Goal: Find specific page/section: Find specific page/section

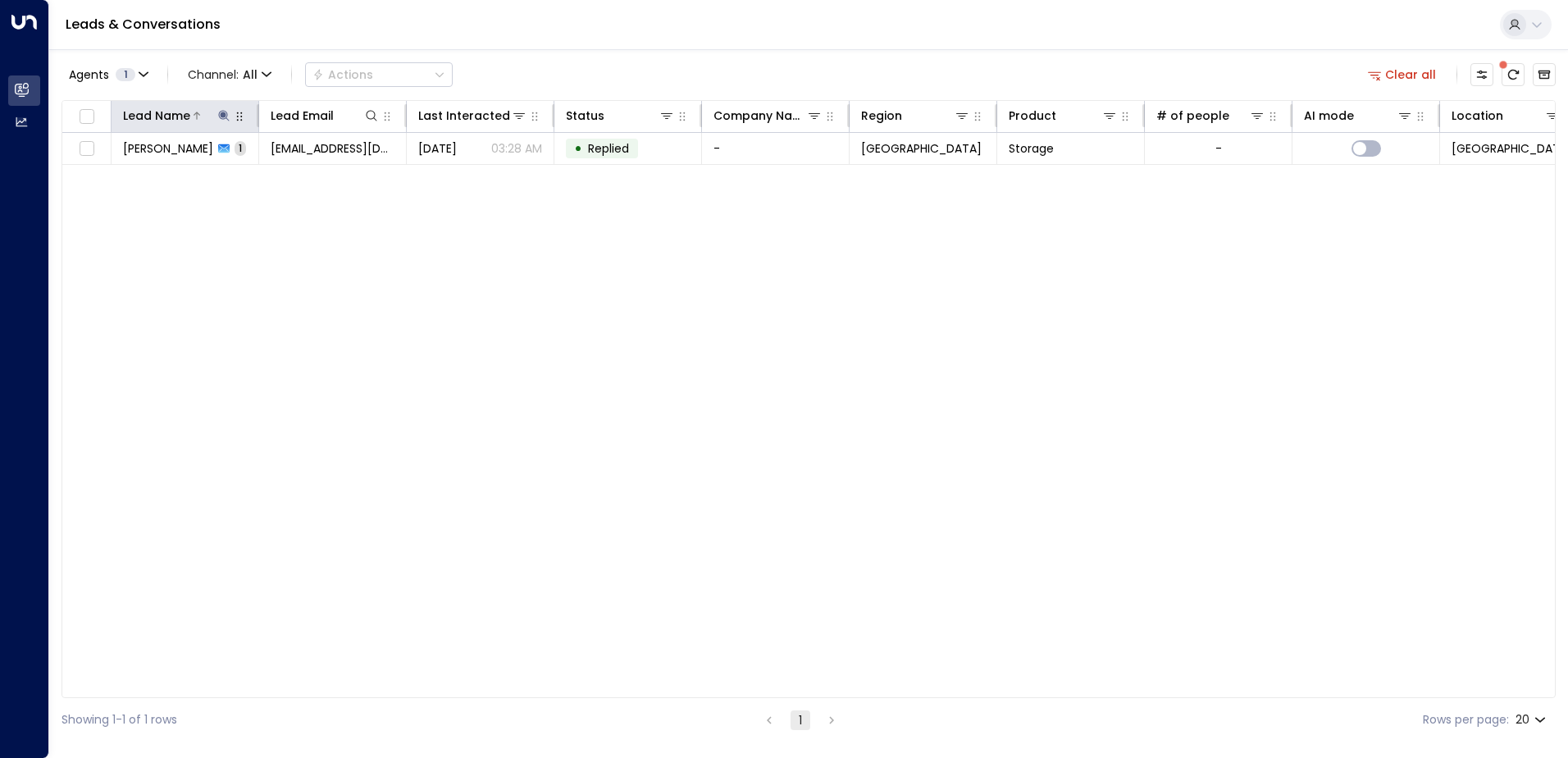
click at [225, 115] on icon at bounding box center [223, 115] width 10 height 10
drag, startPoint x: 211, startPoint y: 179, endPoint x: 107, endPoint y: 168, distance: 104.6
click at [107, 168] on div "Lead Name ********* ​" at bounding box center [223, 162] width 246 height 69
type input "**********"
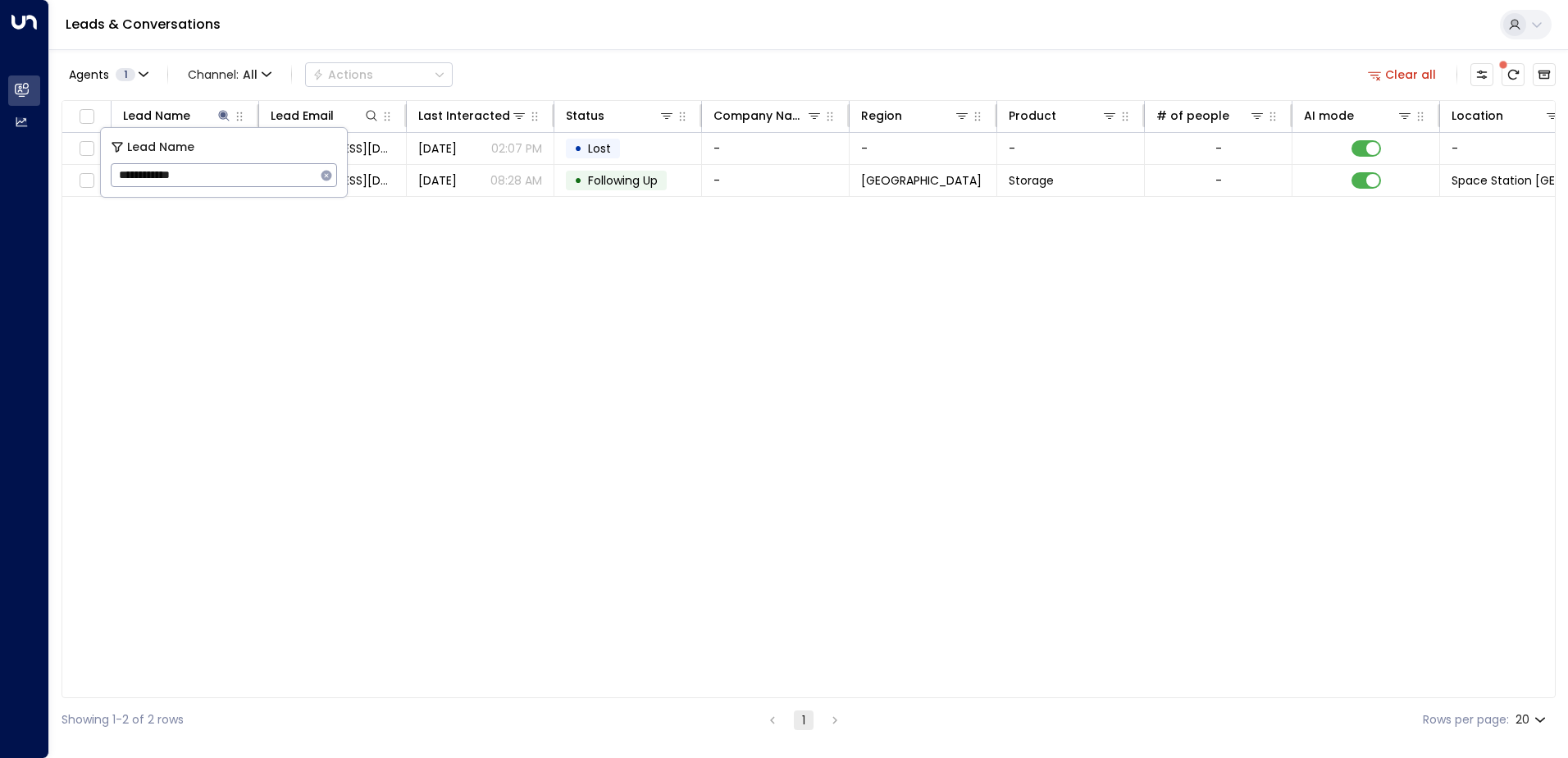
click at [391, 276] on div "Lead Name Lead Email Last Interacted Status Company Name Region Product # of pe…" at bounding box center [808, 399] width 1494 height 598
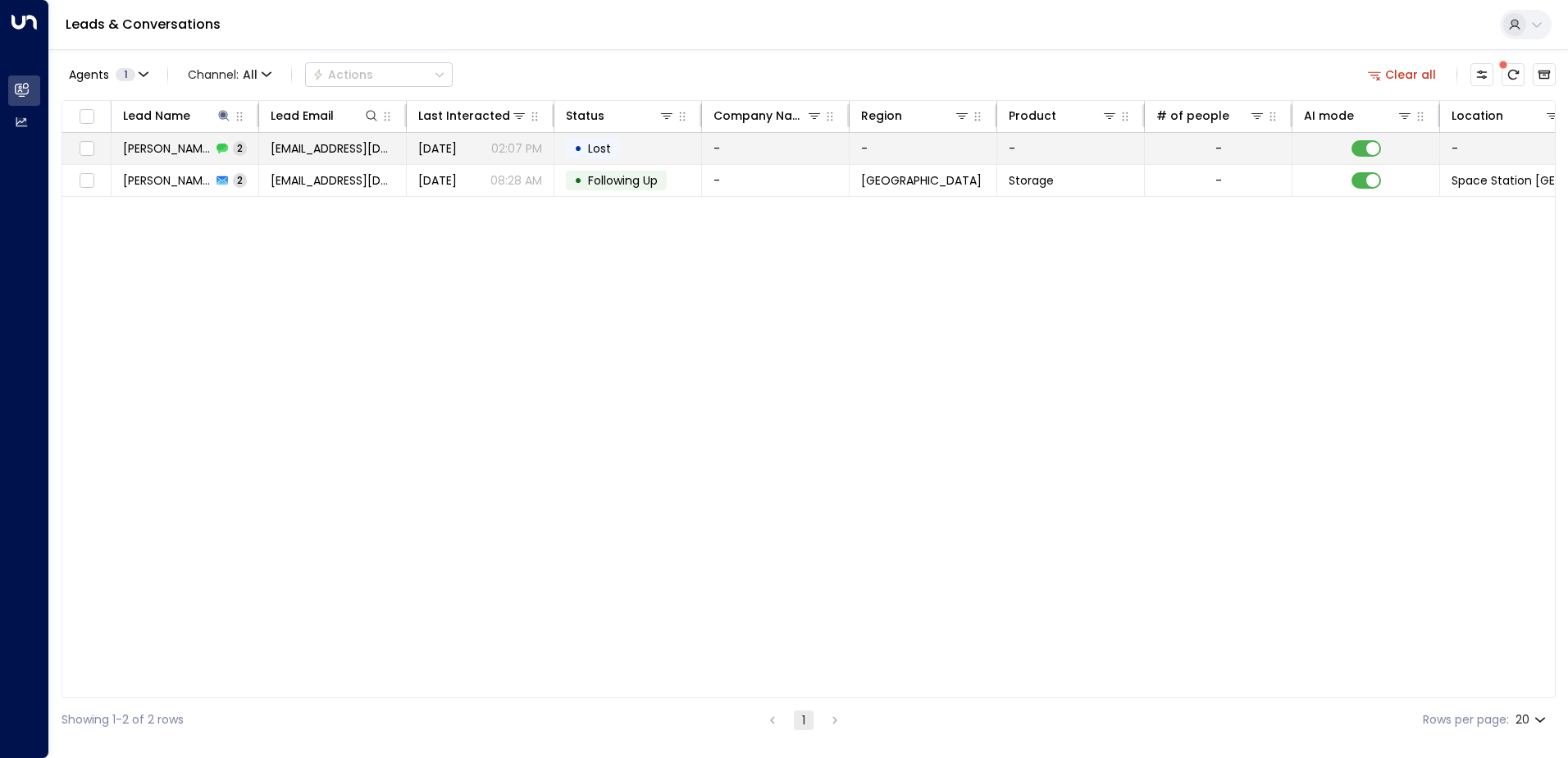
click at [196, 150] on span "[PERSON_NAME]" at bounding box center [167, 148] width 88 height 16
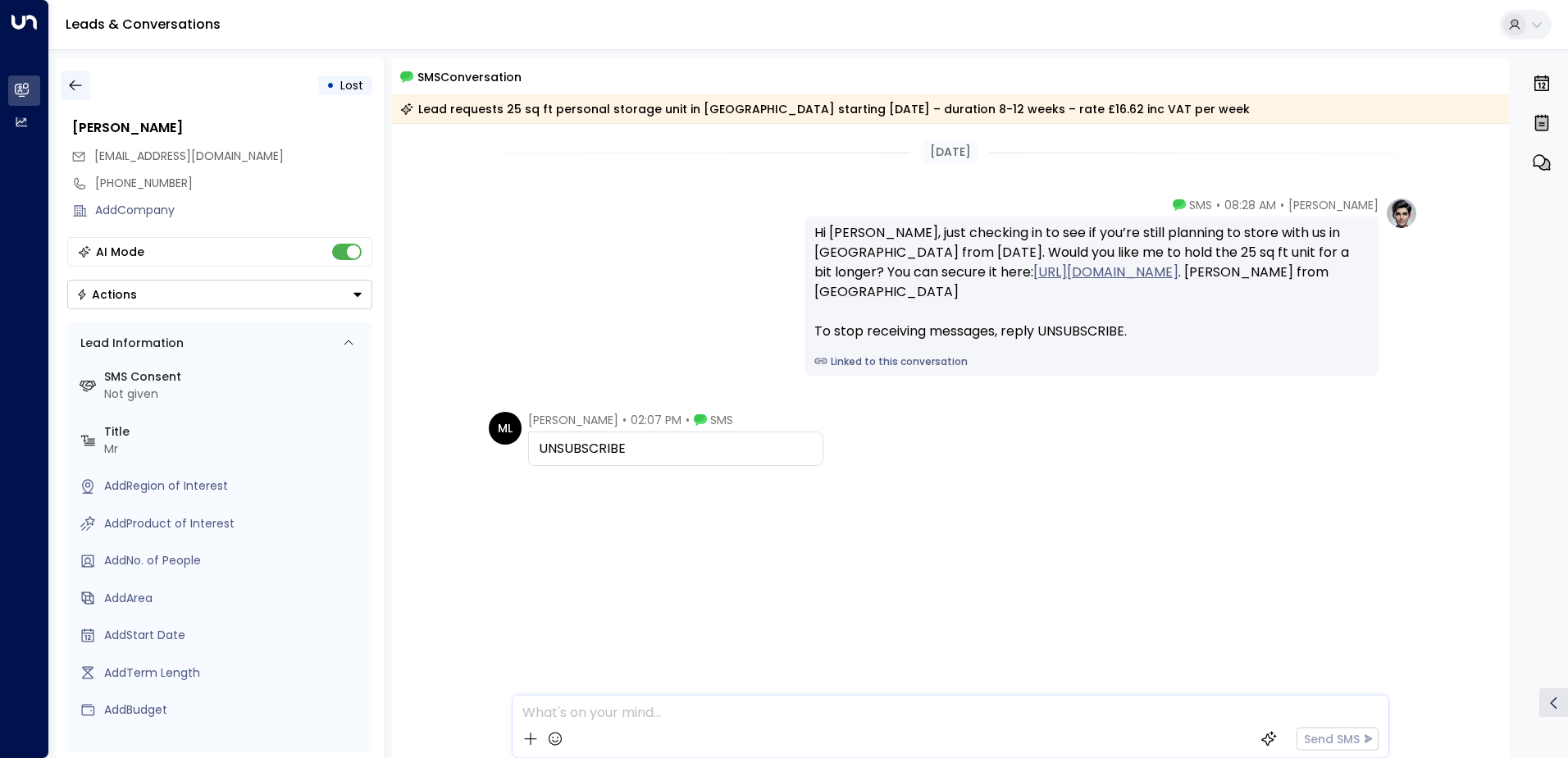
click at [70, 81] on icon "button" at bounding box center [75, 85] width 16 height 16
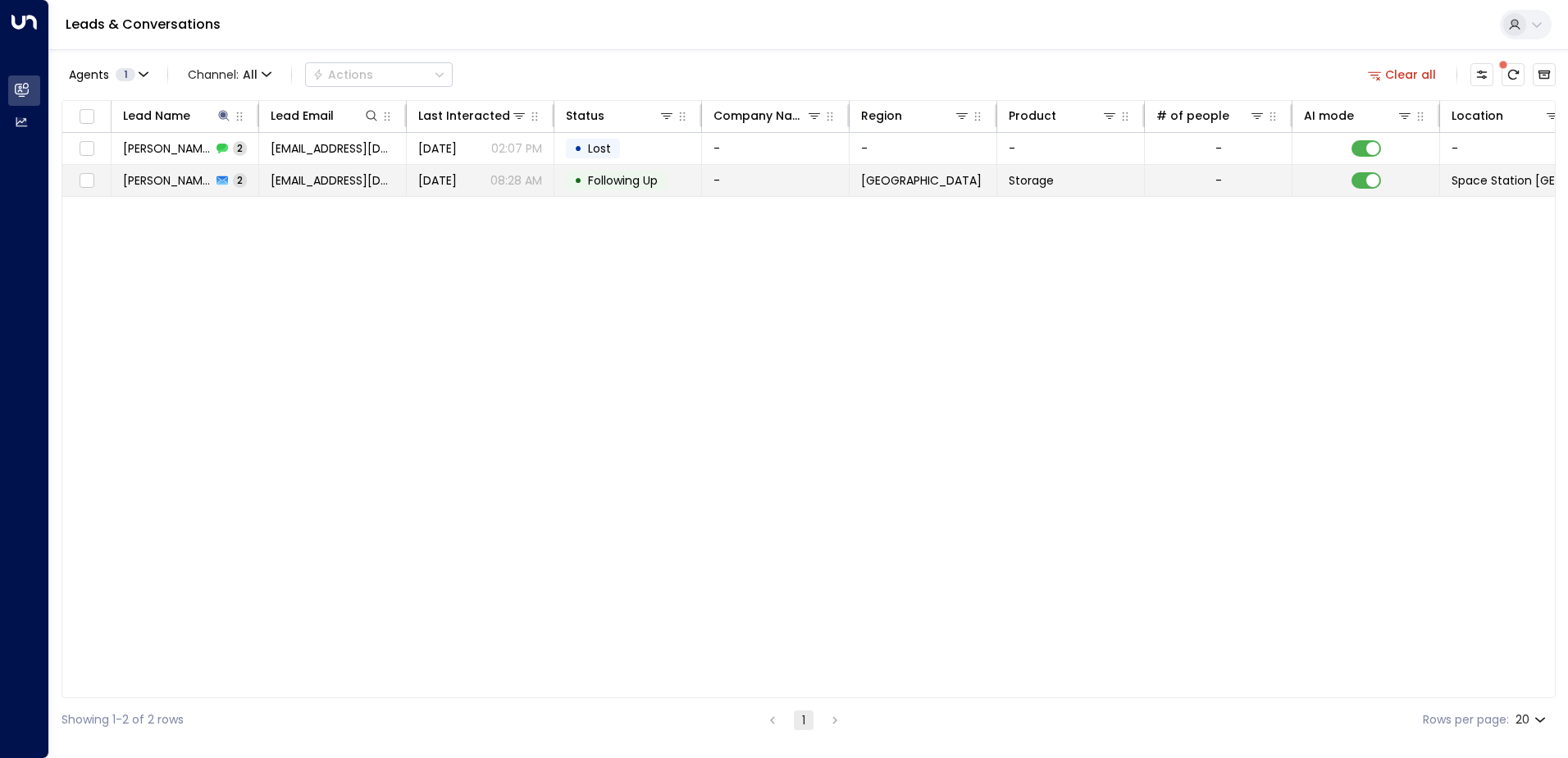
click at [149, 177] on span "[PERSON_NAME]" at bounding box center [167, 180] width 88 height 16
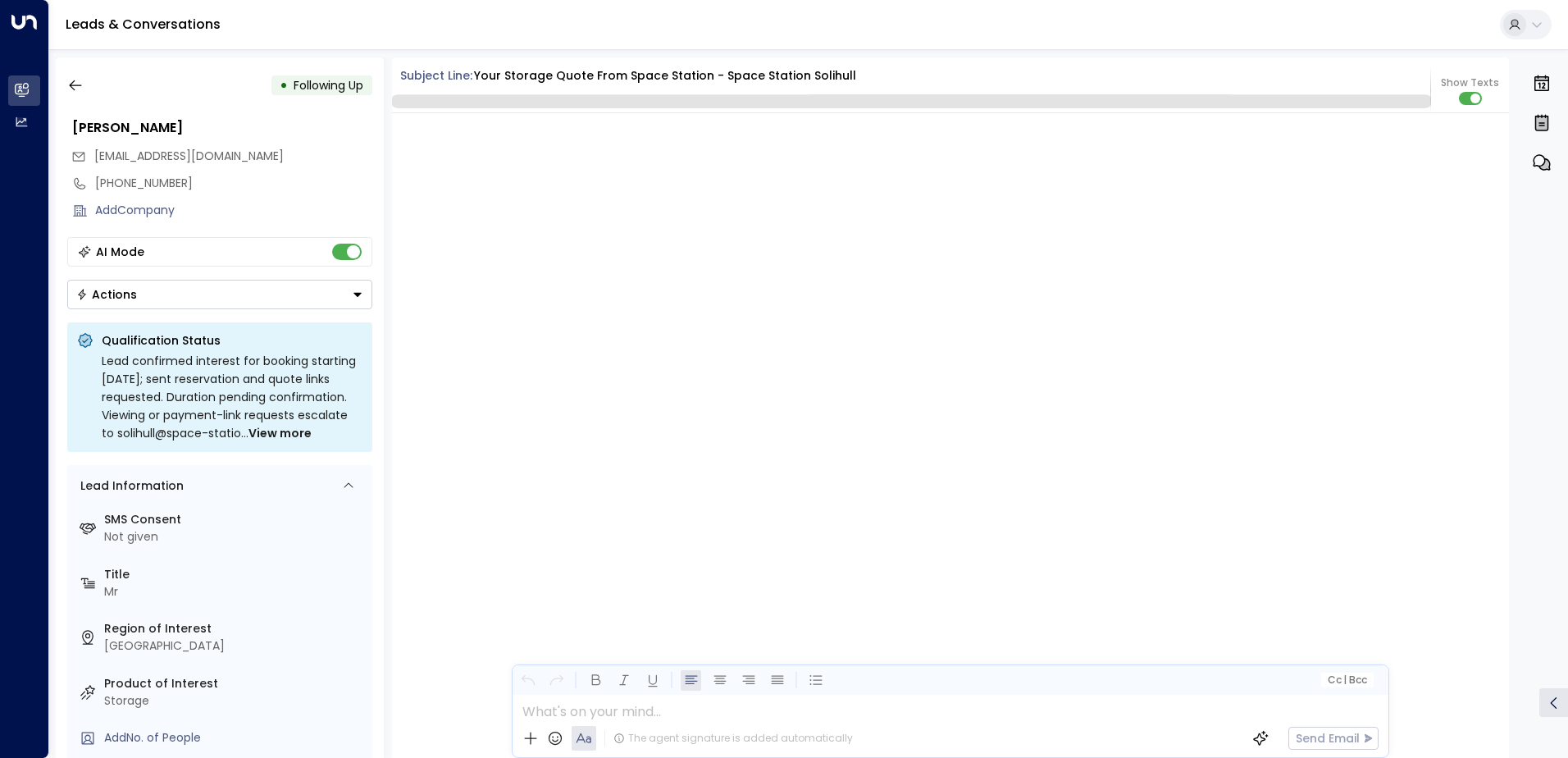
scroll to position [1635, 0]
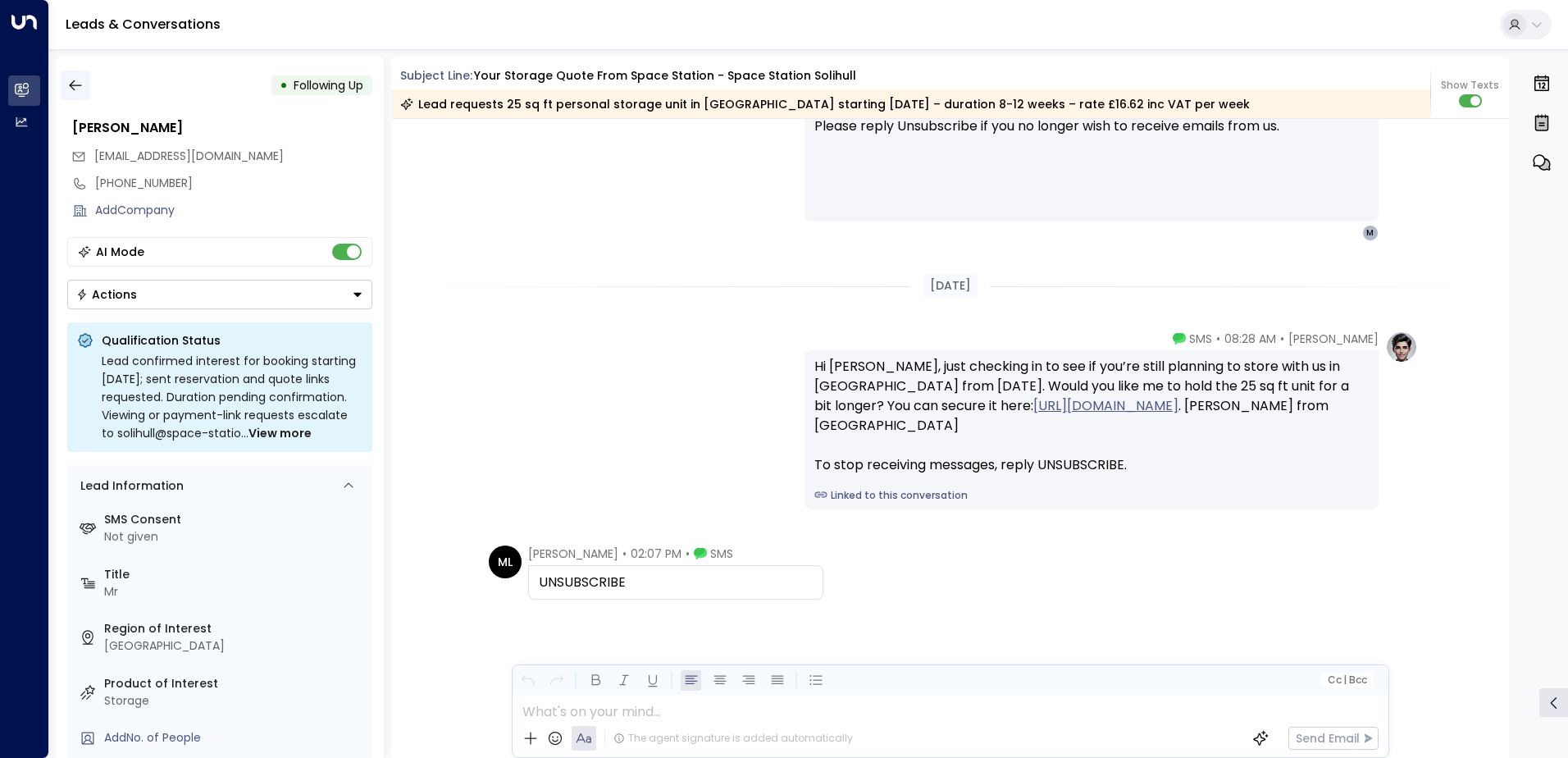
click at [70, 82] on icon "button" at bounding box center [75, 85] width 16 height 16
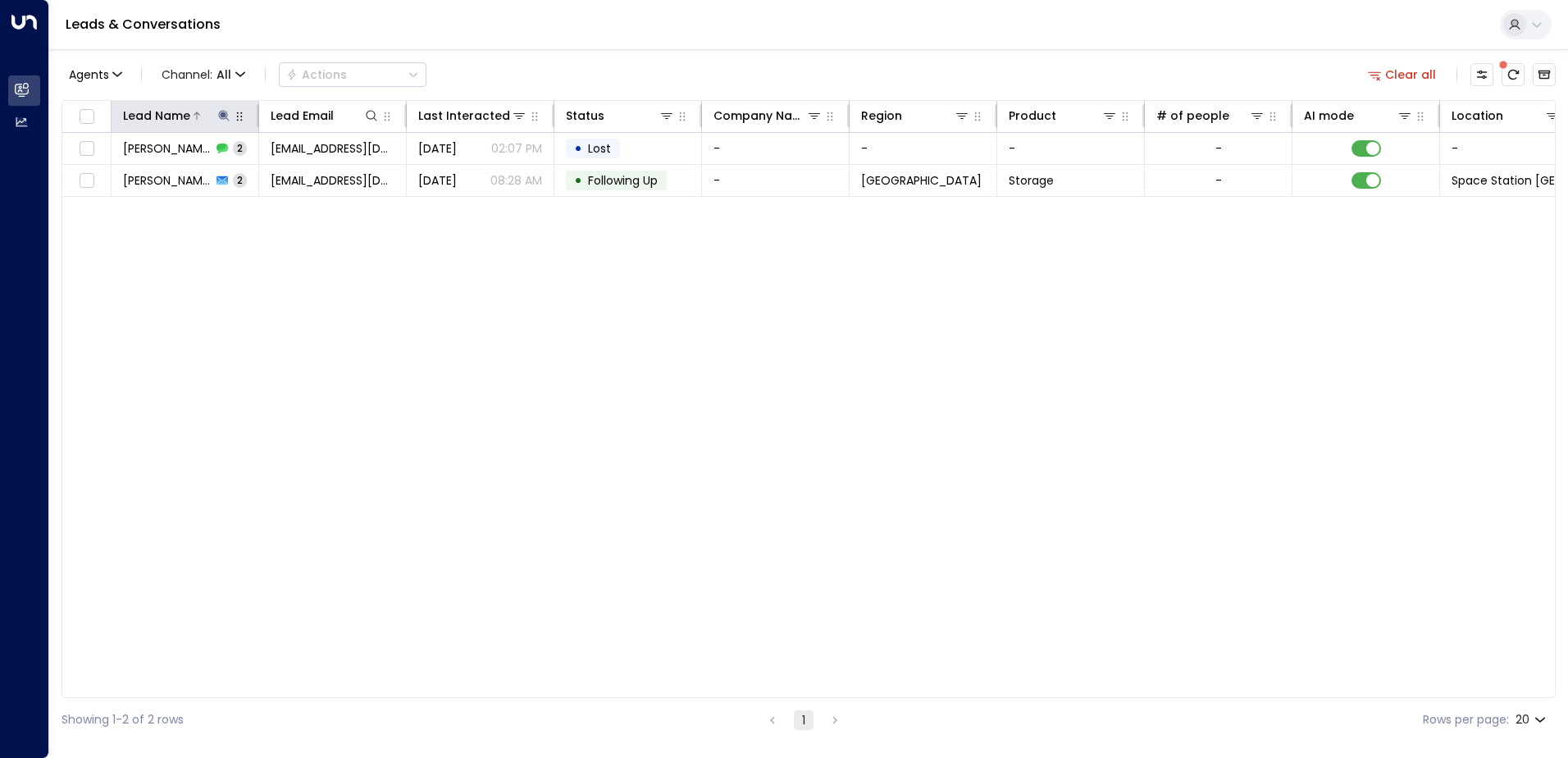
click at [226, 117] on icon at bounding box center [223, 115] width 13 height 13
type input "********"
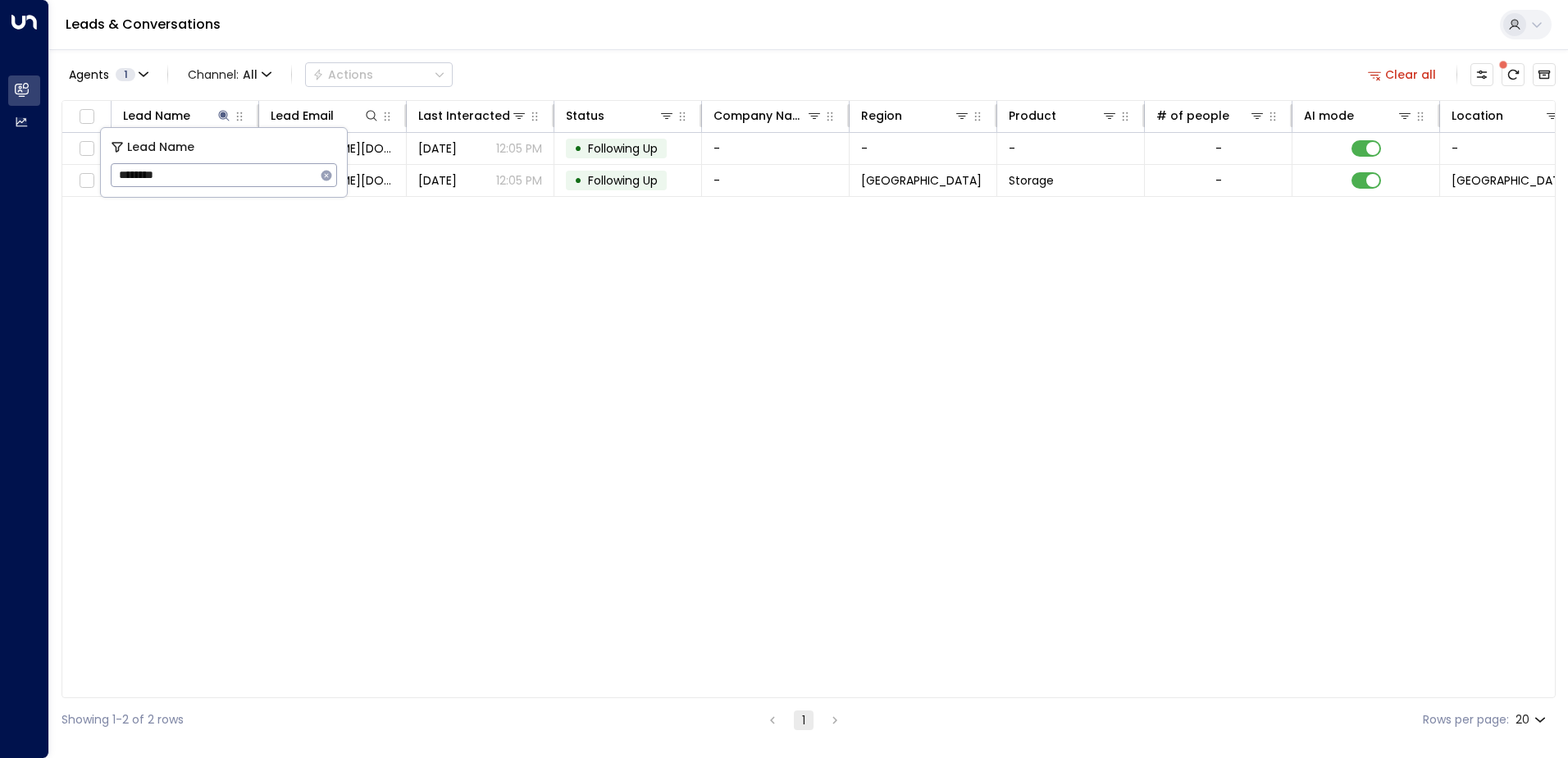
click at [425, 342] on div "Lead Name Lead Email Last Interacted Status Company Name Region Product # of pe…" at bounding box center [808, 399] width 1494 height 598
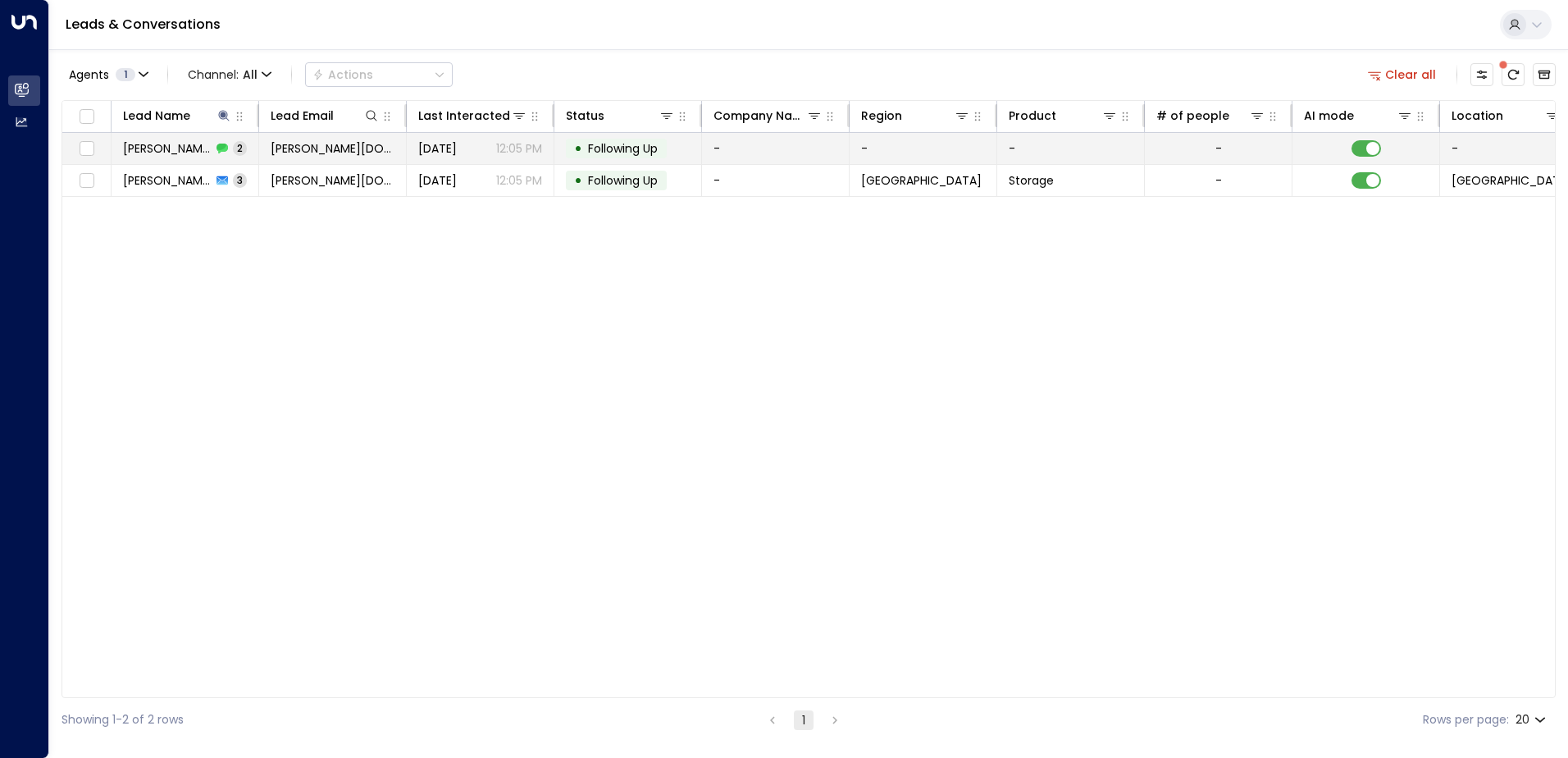
click at [168, 149] on span "[PERSON_NAME]" at bounding box center [167, 148] width 88 height 16
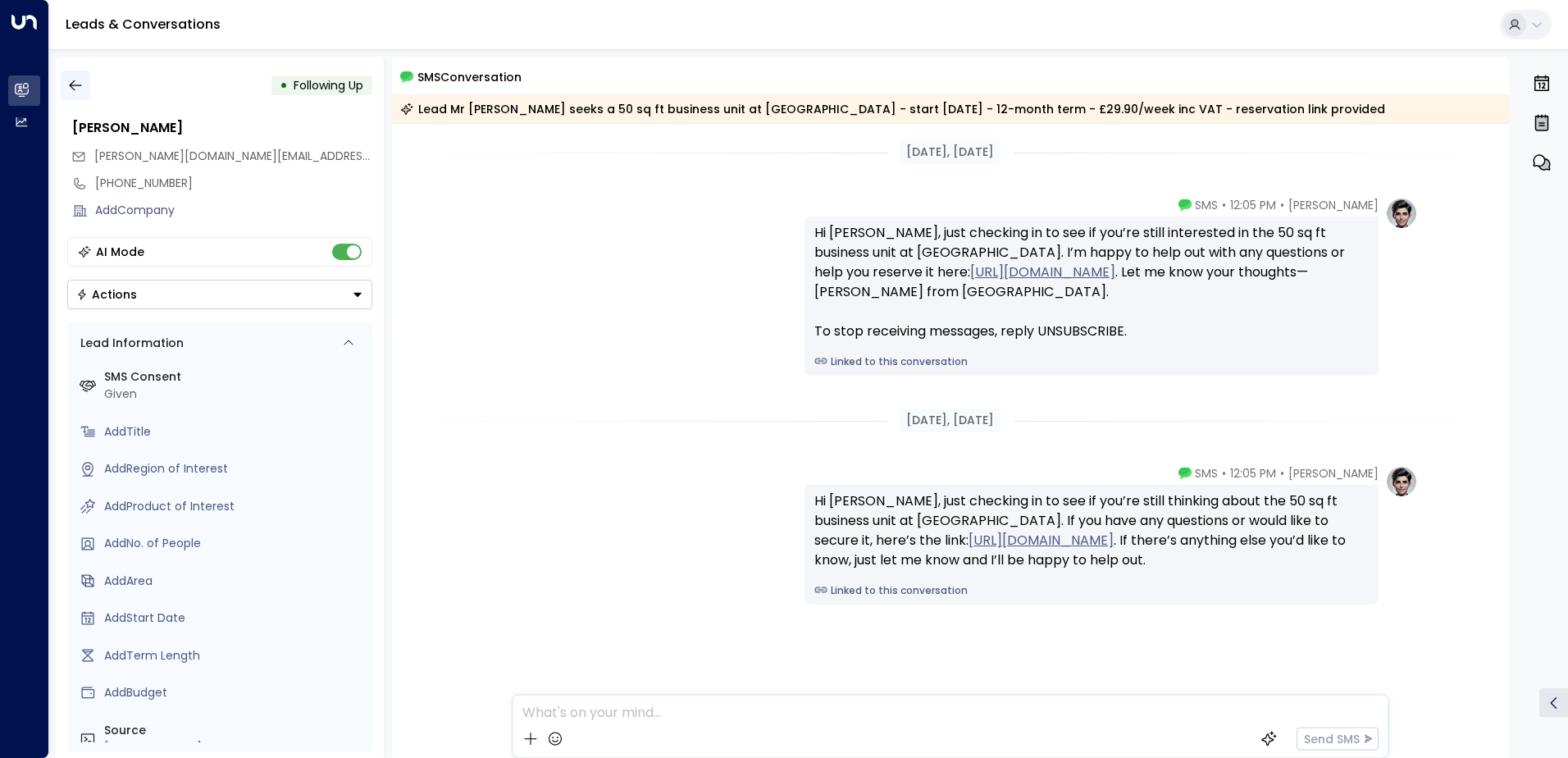
click at [72, 79] on icon "button" at bounding box center [75, 85] width 16 height 16
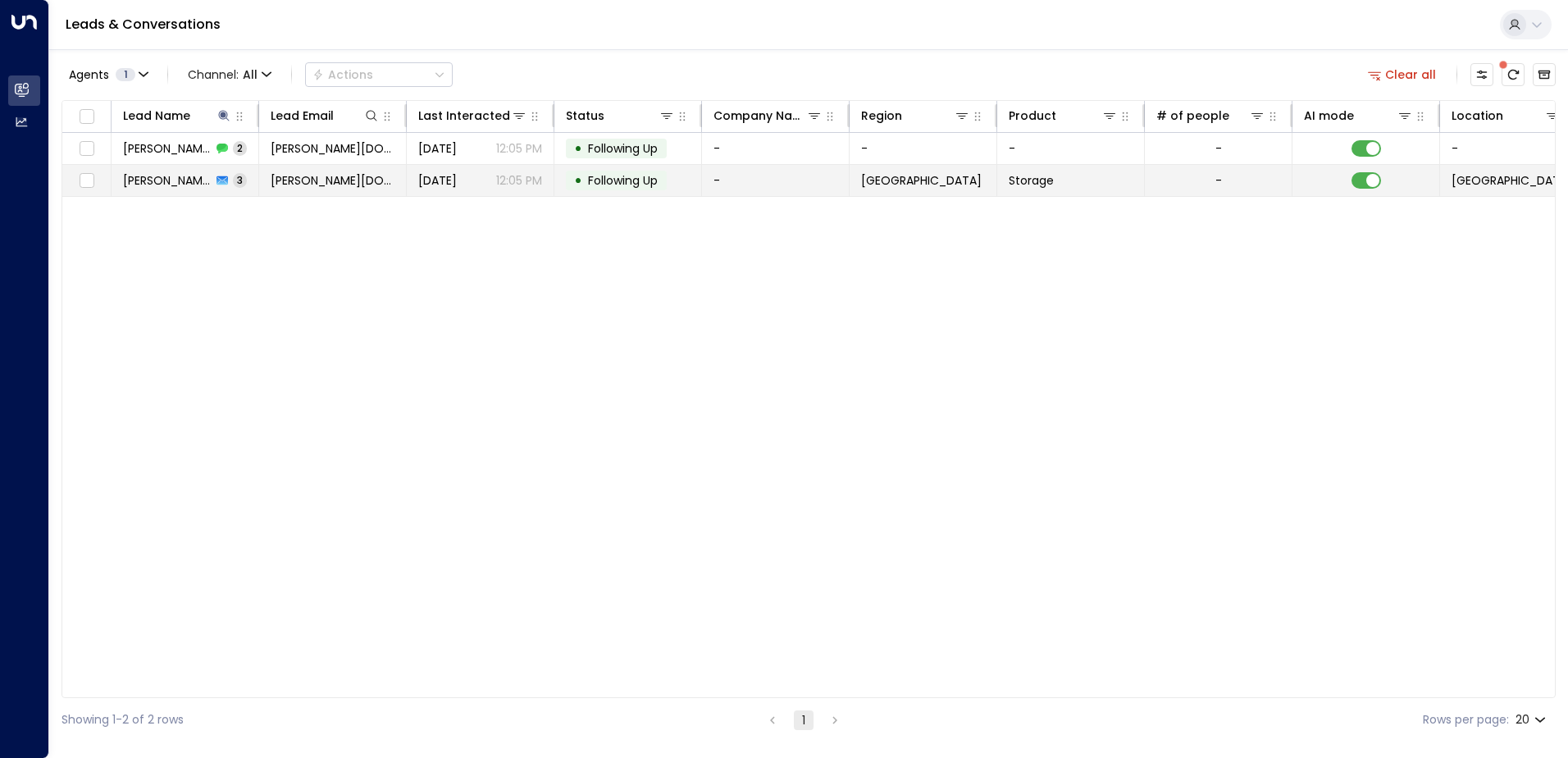
click at [163, 180] on span "[PERSON_NAME]" at bounding box center [167, 180] width 88 height 16
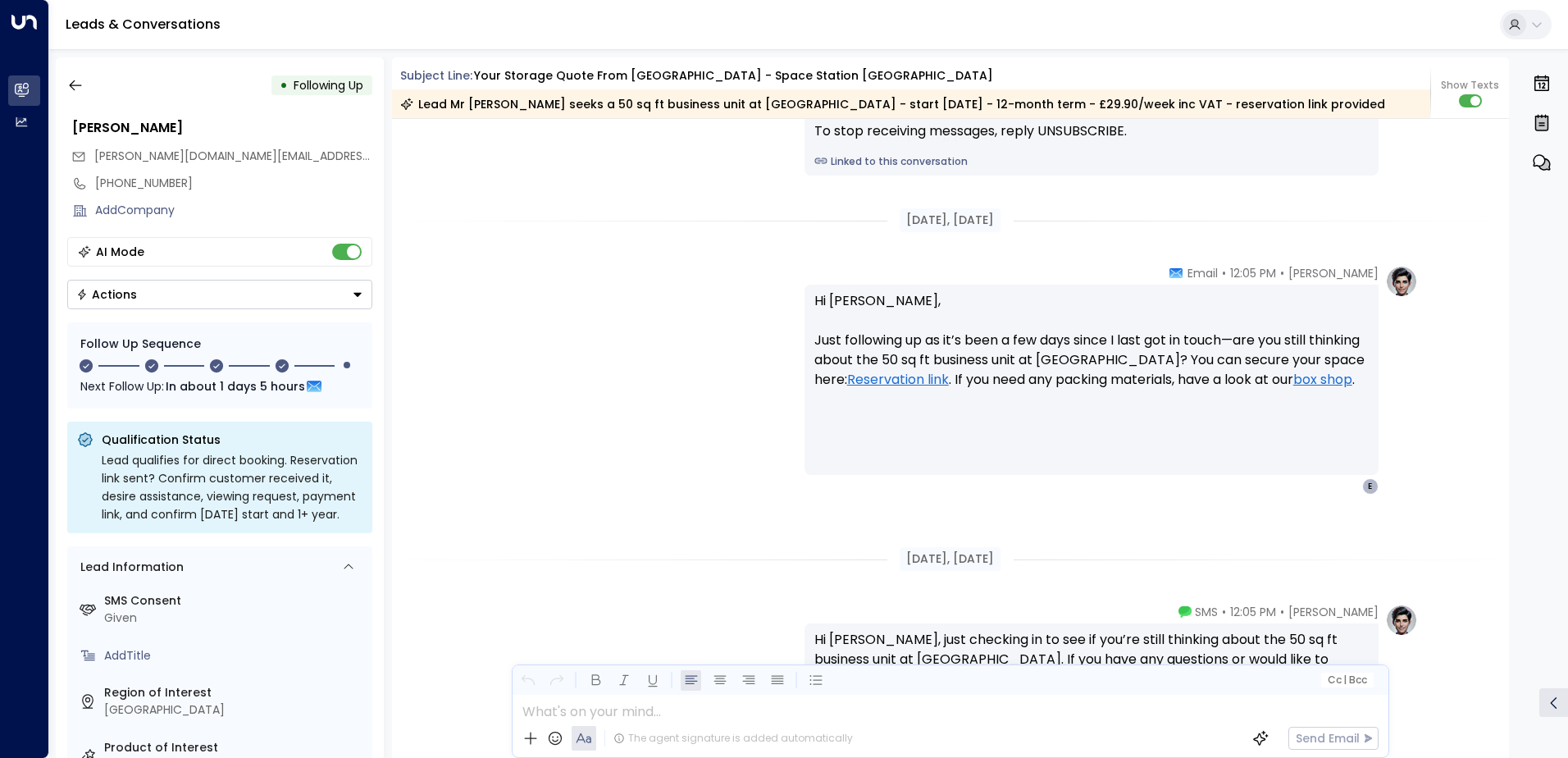
scroll to position [2121, 0]
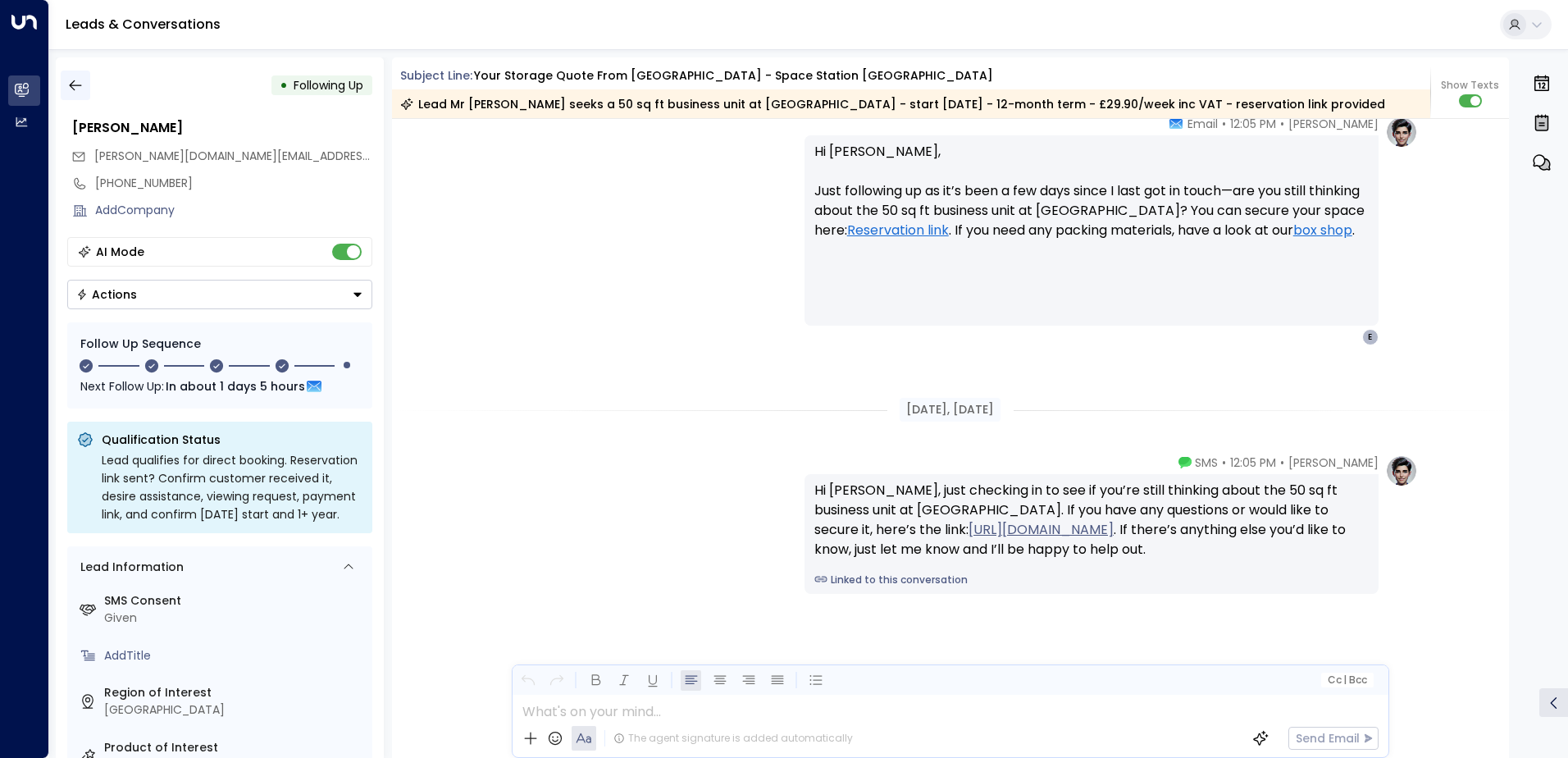
click at [81, 82] on icon "button" at bounding box center [75, 85] width 16 height 16
